Goal: Learn about a topic

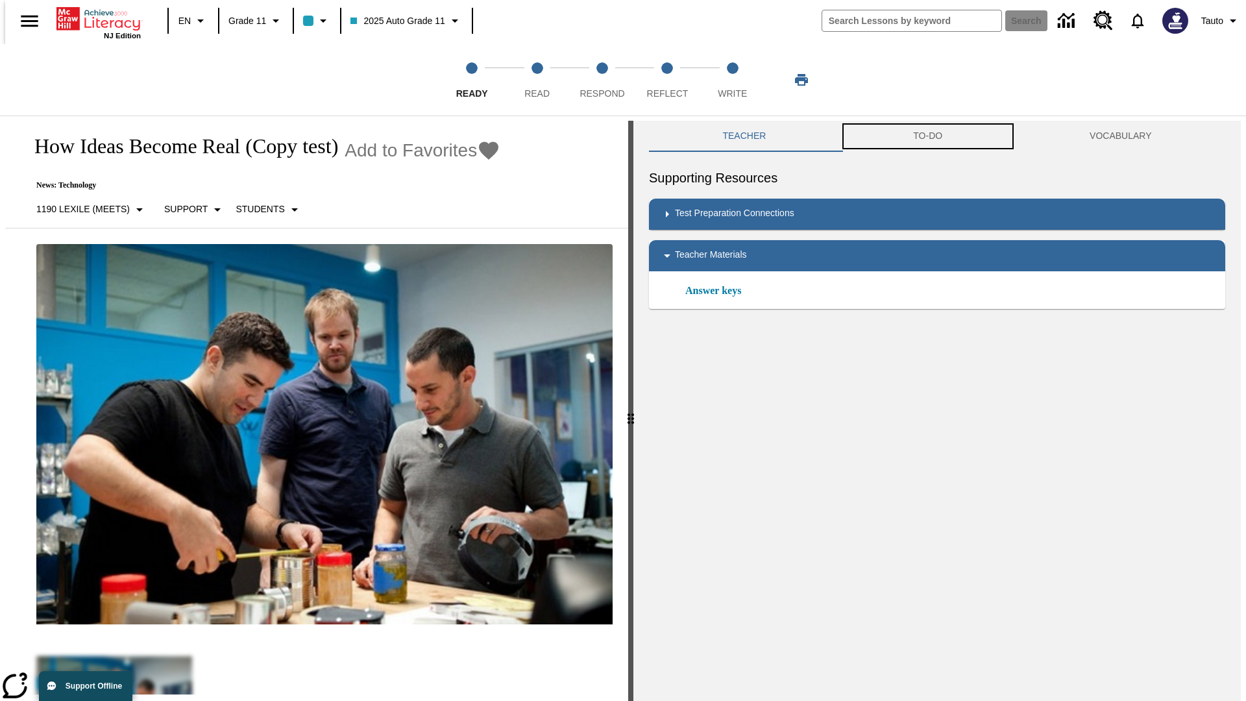
click at [928, 136] on button "TO-DO" at bounding box center [928, 136] width 176 height 31
